Goal: Check status: Check status

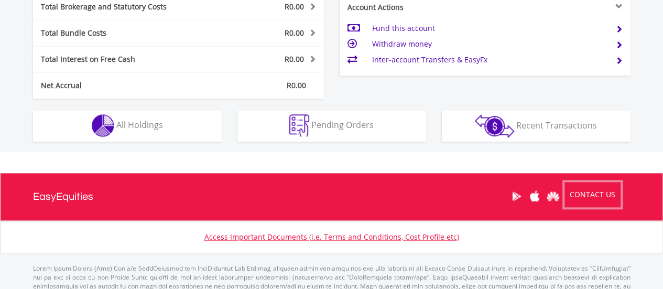
scroll to position [575, 0]
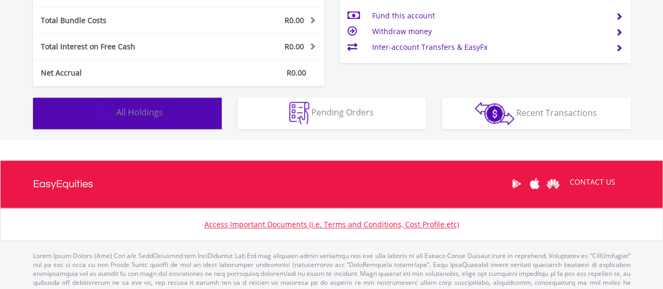
click at [159, 122] on button "Holdings All Holdings" at bounding box center [127, 113] width 189 height 31
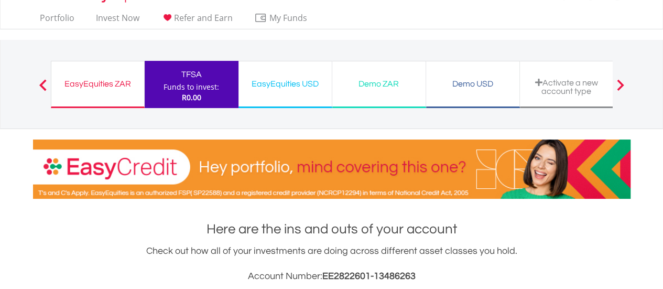
scroll to position [0, 0]
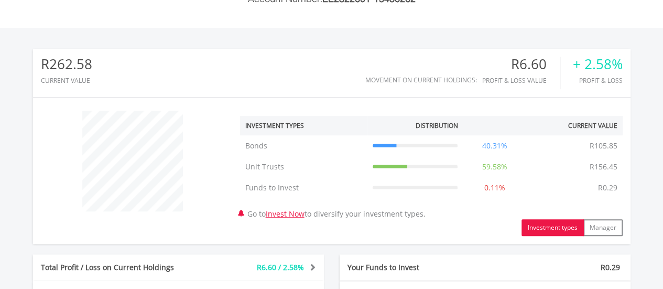
scroll to position [300, 0]
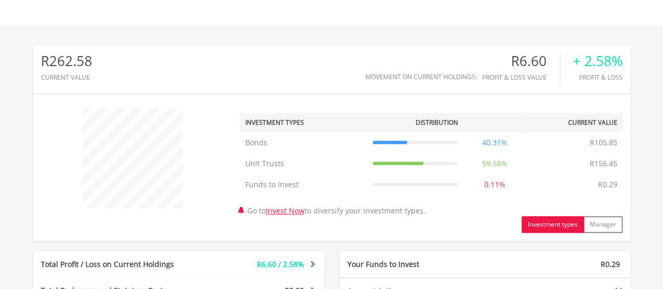
drag, startPoint x: 667, startPoint y: 43, endPoint x: 638, endPoint y: 153, distance: 113.9
click at [638, 153] on html "My Investments Invest Now New Listings Sell My Recurring Investments Pending Or…" at bounding box center [331, 158] width 663 height 917
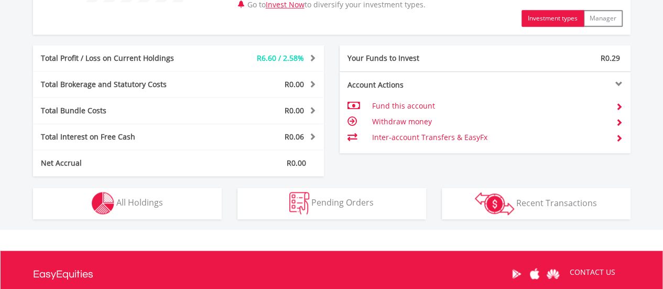
scroll to position [567, 0]
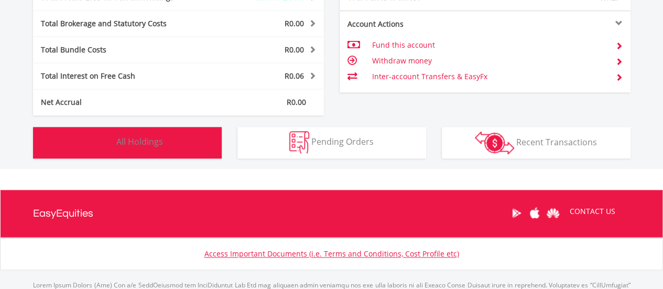
click at [152, 152] on button "Holdings All Holdings" at bounding box center [127, 142] width 189 height 31
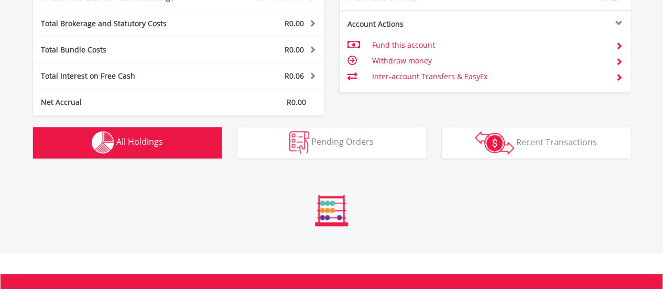
click at [152, 152] on button "Holdings All Holdings" at bounding box center [127, 142] width 189 height 31
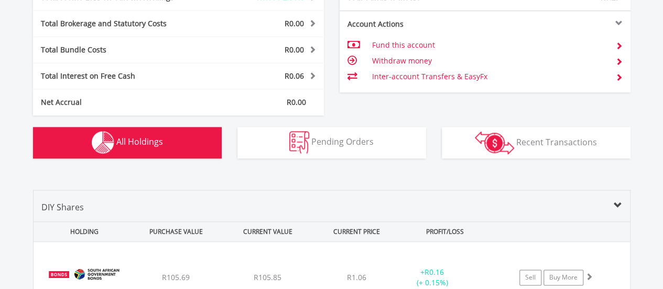
scroll to position [756, 0]
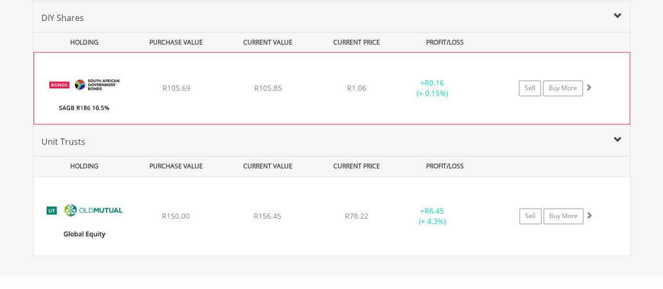
click at [77, 102] on img at bounding box center [84, 94] width 90 height 56
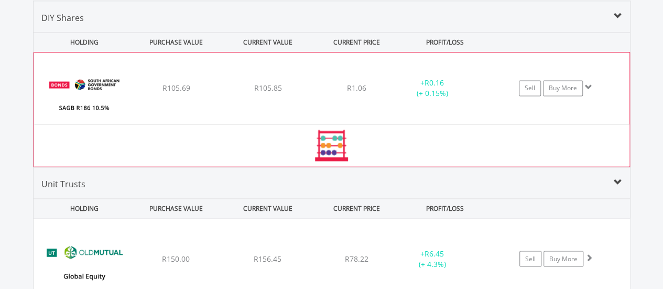
click at [77, 102] on img at bounding box center [84, 94] width 90 height 56
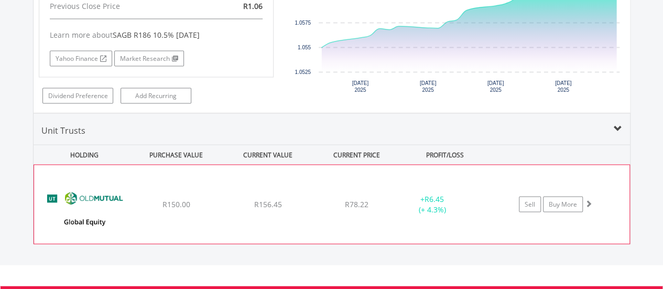
scroll to position [969, 0]
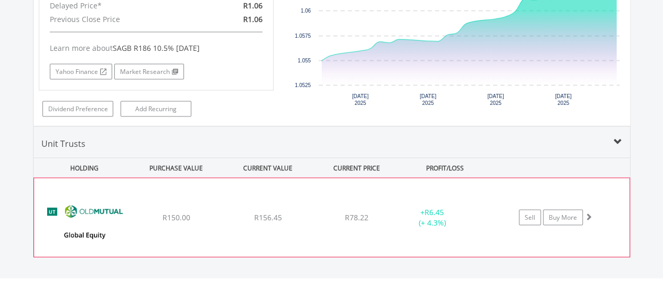
click at [417, 220] on div "+ R6.45 (+ 4.3%)" at bounding box center [432, 217] width 79 height 21
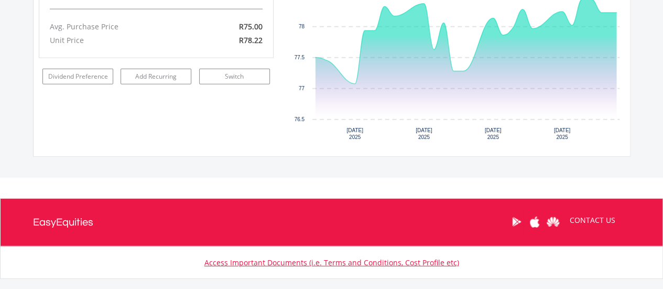
scroll to position [1188, 0]
